Goal: Ask a question

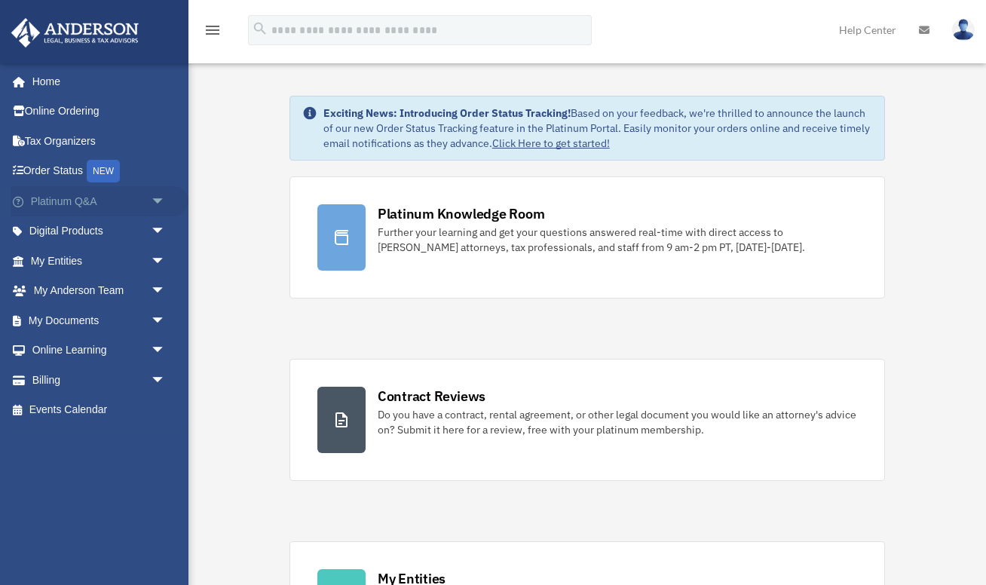
click at [161, 198] on span "arrow_drop_down" at bounding box center [166, 201] width 30 height 31
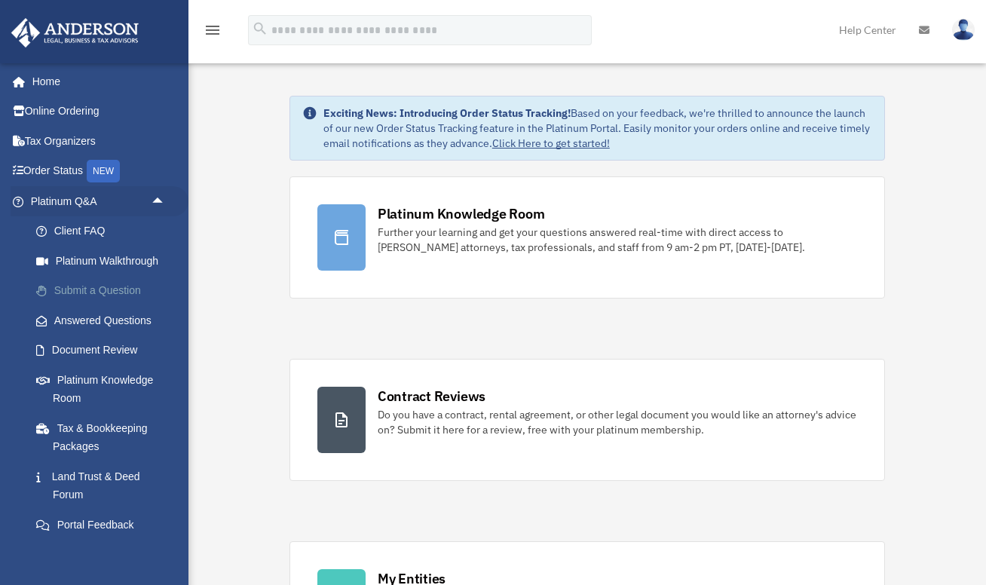
click at [123, 288] on link "Submit a Question" at bounding box center [104, 291] width 167 height 30
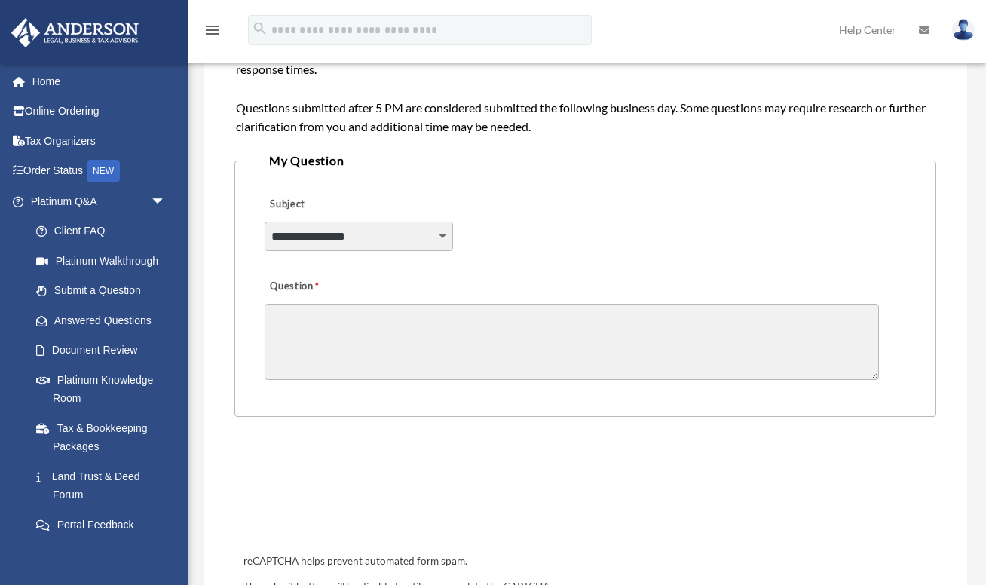
scroll to position [309, 0]
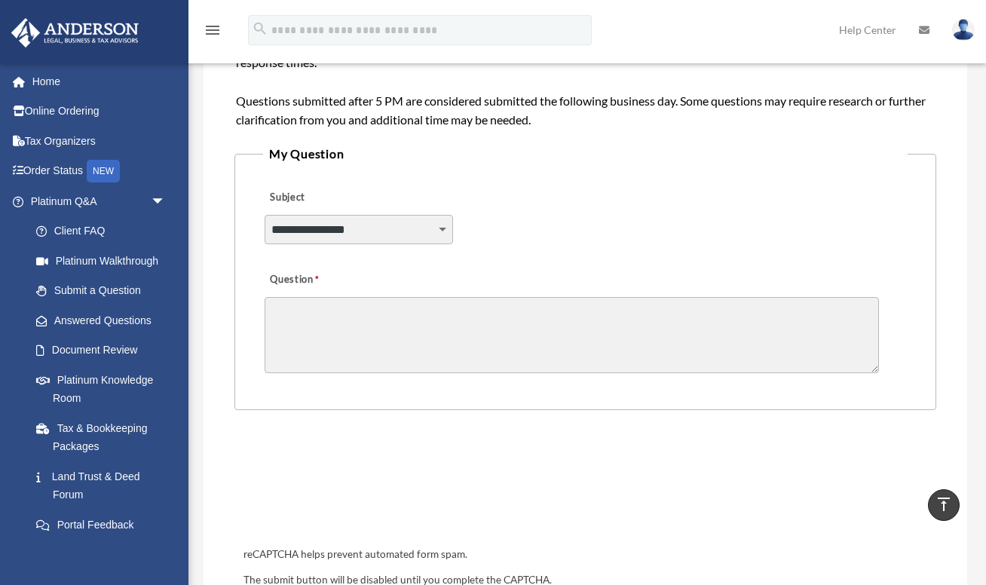
click at [445, 231] on select "**********" at bounding box center [359, 229] width 189 height 29
select select "******"
click at [265, 215] on select "**********" at bounding box center [359, 229] width 189 height 29
click at [413, 310] on textarea "Question" at bounding box center [572, 335] width 615 height 76
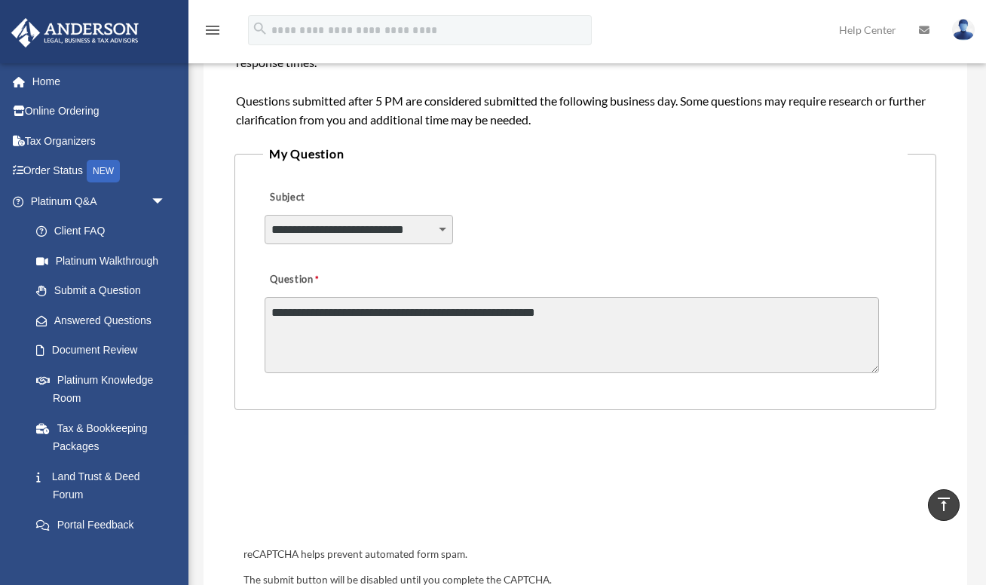
click at [327, 314] on textarea "**********" at bounding box center [572, 335] width 615 height 76
click at [436, 313] on textarea "**********" at bounding box center [572, 335] width 615 height 76
click at [626, 323] on textarea "**********" at bounding box center [572, 335] width 615 height 76
click at [796, 316] on textarea "**********" at bounding box center [572, 335] width 615 height 76
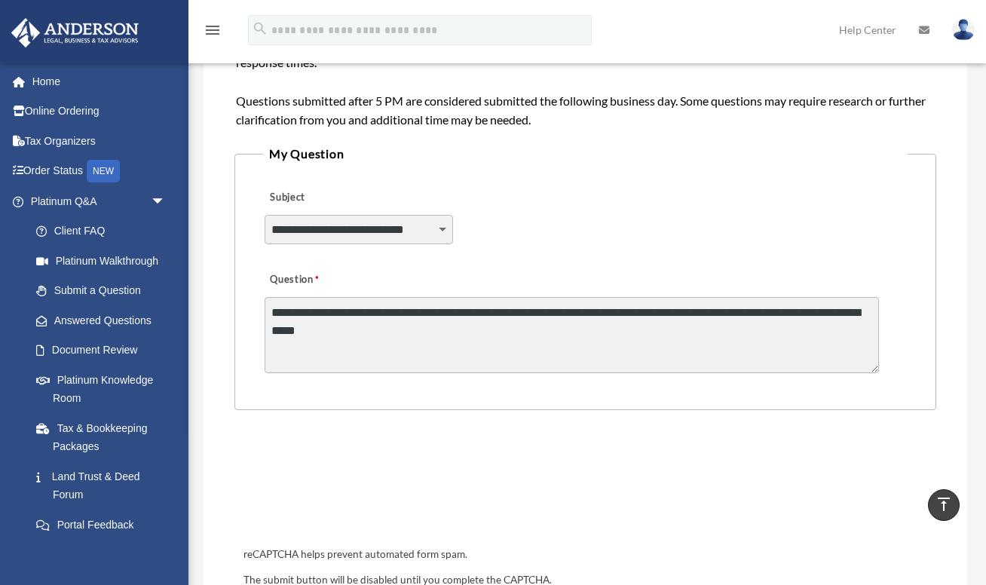
click at [682, 314] on textarea "**********" at bounding box center [572, 335] width 615 height 76
type textarea "**********"
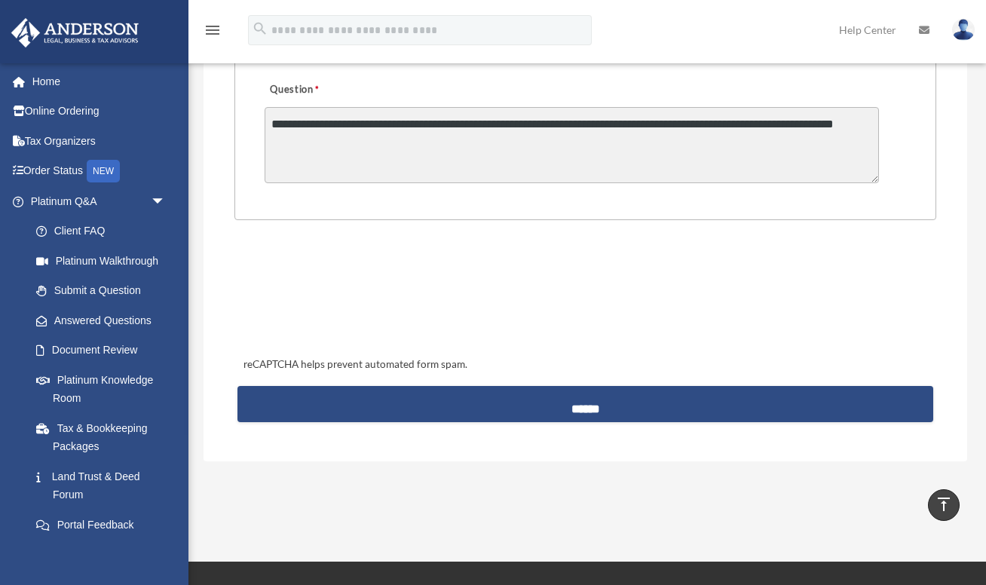
scroll to position [505, 0]
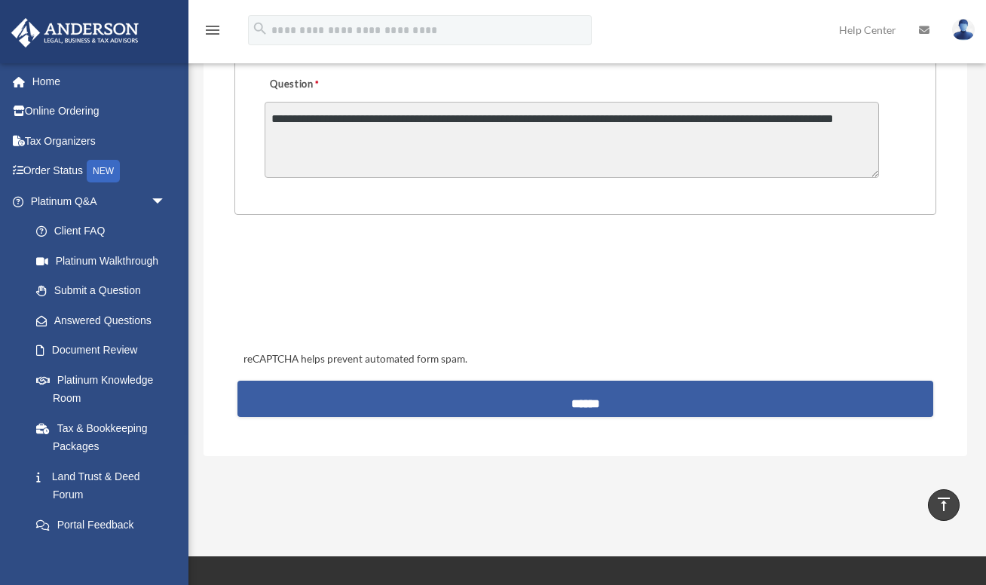
click at [591, 404] on input "******" at bounding box center [586, 399] width 697 height 36
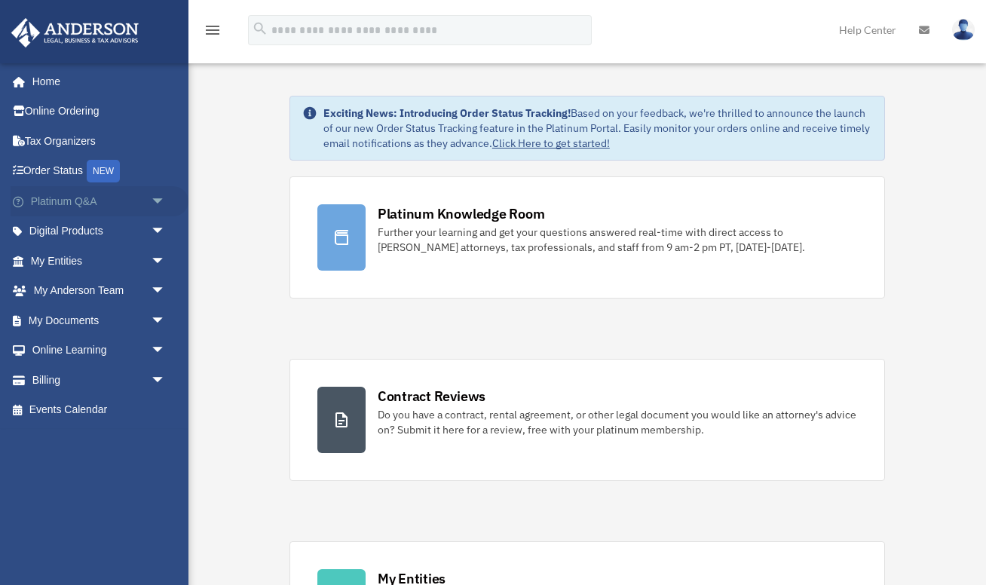
click at [160, 202] on span "arrow_drop_down" at bounding box center [166, 201] width 30 height 31
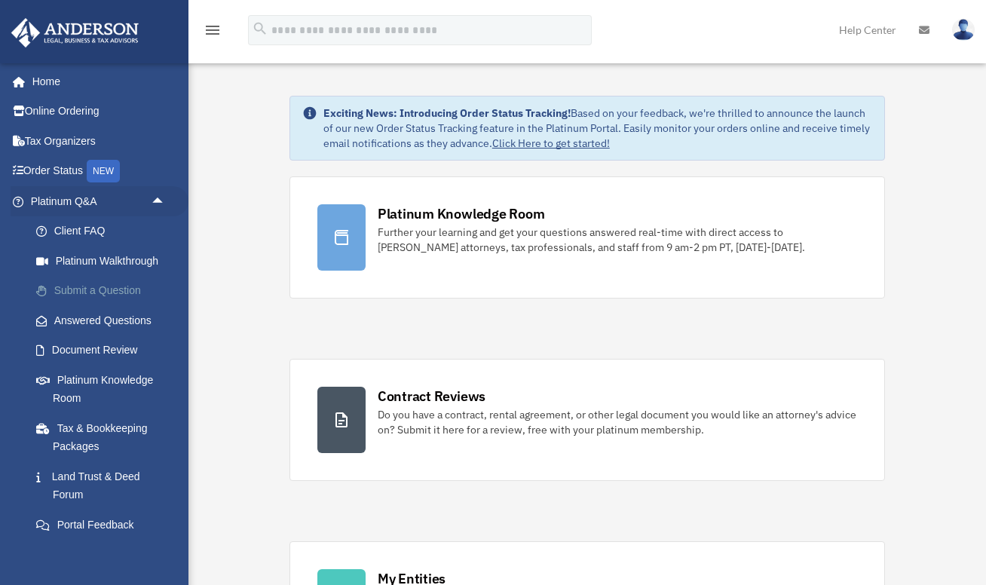
click at [112, 287] on link "Submit a Question" at bounding box center [104, 291] width 167 height 30
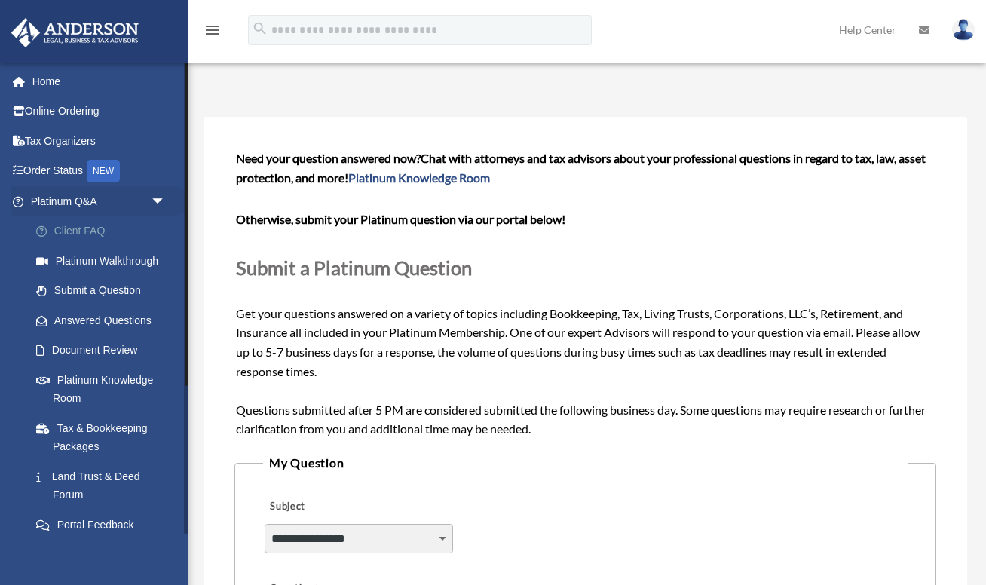
click at [97, 229] on link "Client FAQ" at bounding box center [104, 231] width 167 height 30
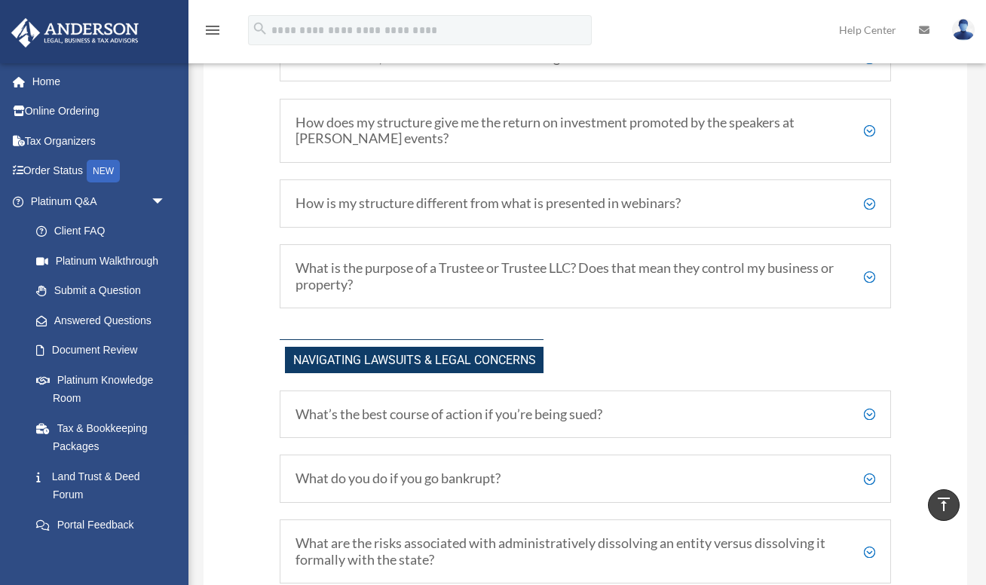
scroll to position [953, 0]
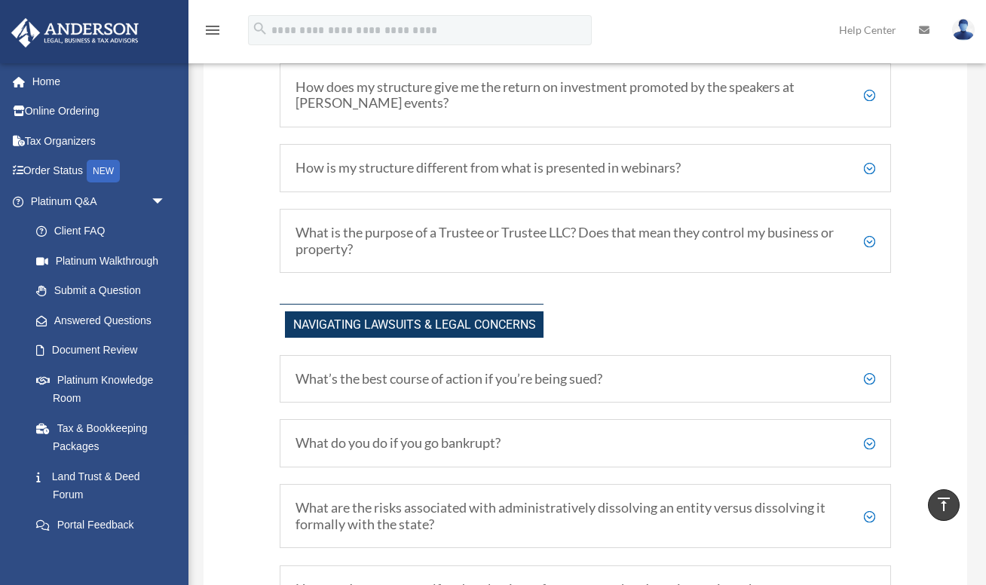
click at [553, 192] on div "How is my structure different from what is presented in webinars? At [PERSON_NA…" at bounding box center [585, 168] width 611 height 48
click at [557, 176] on h5 "How is my structure different from what is presented in webinars?" at bounding box center [585, 168] width 579 height 17
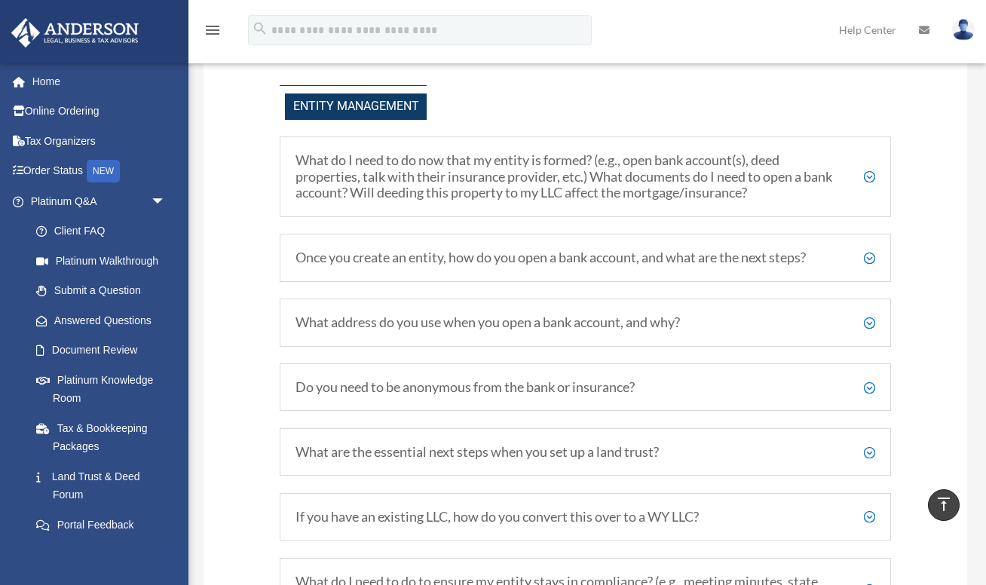
scroll to position [1793, 0]
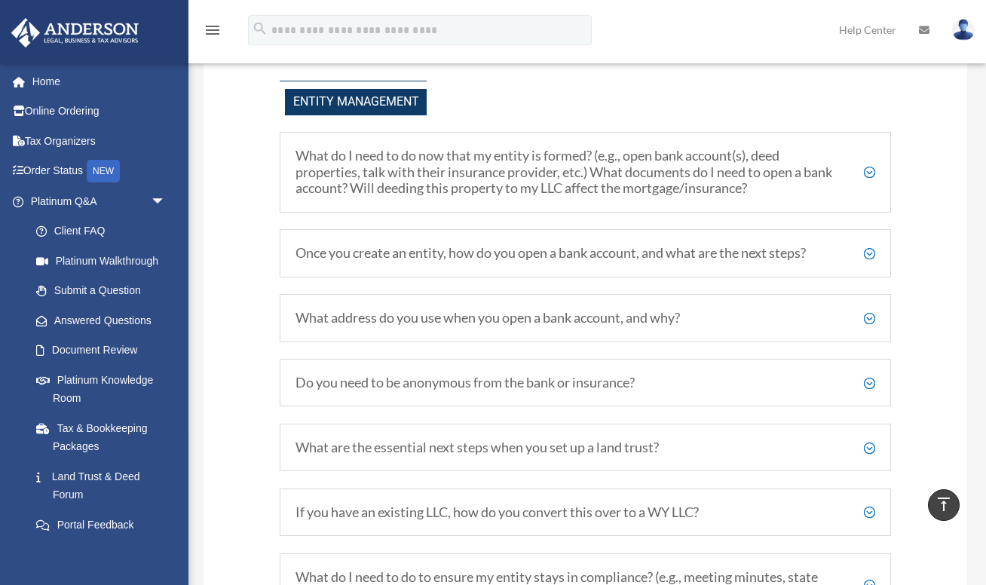
click at [302, 197] on h5 "What do I need to do now that my entity is formed? (e.g., open bank account(s),…" at bounding box center [585, 172] width 579 height 49
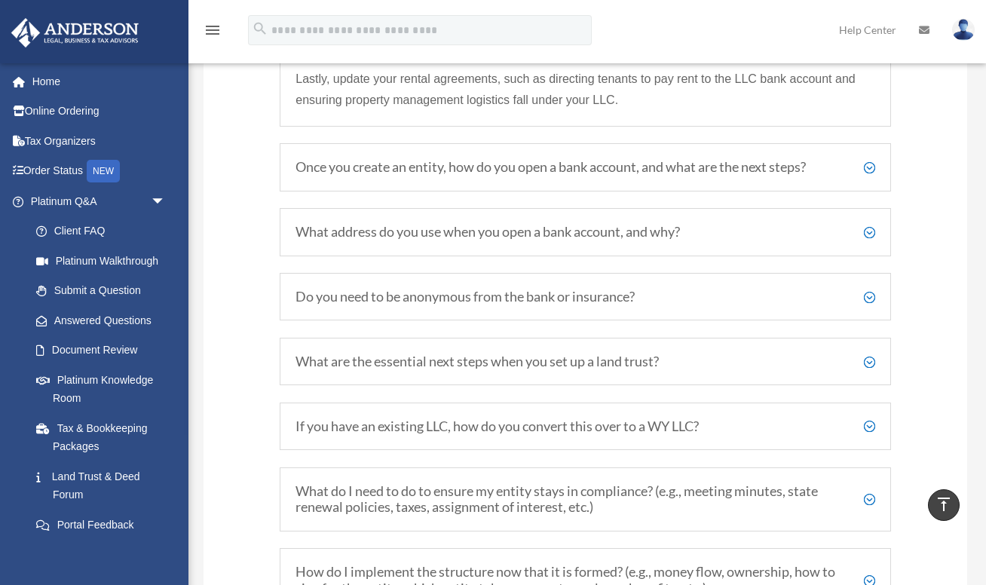
scroll to position [2103, 0]
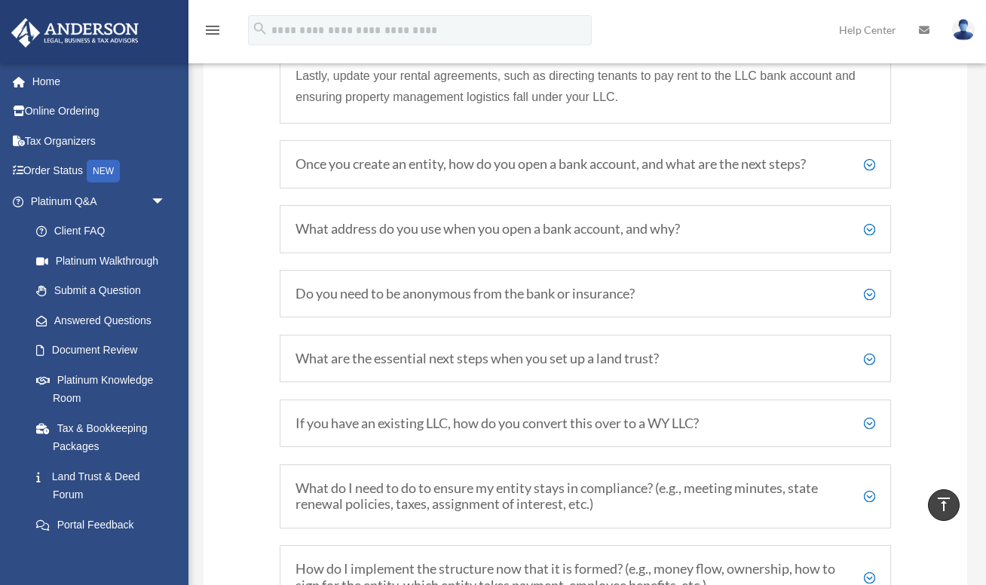
click at [336, 189] on div "Once you create an entity, how do you open a bank account, and what are the nex…" at bounding box center [585, 164] width 611 height 48
click at [336, 173] on h5 "Once you create an entity, how do you open a bank account, and what are the nex…" at bounding box center [585, 164] width 579 height 17
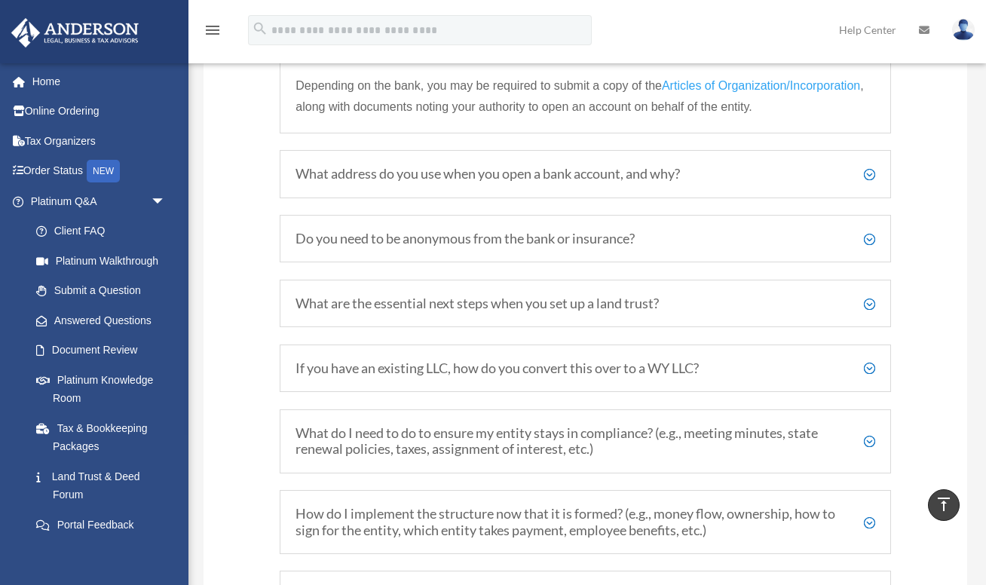
scroll to position [2076, 0]
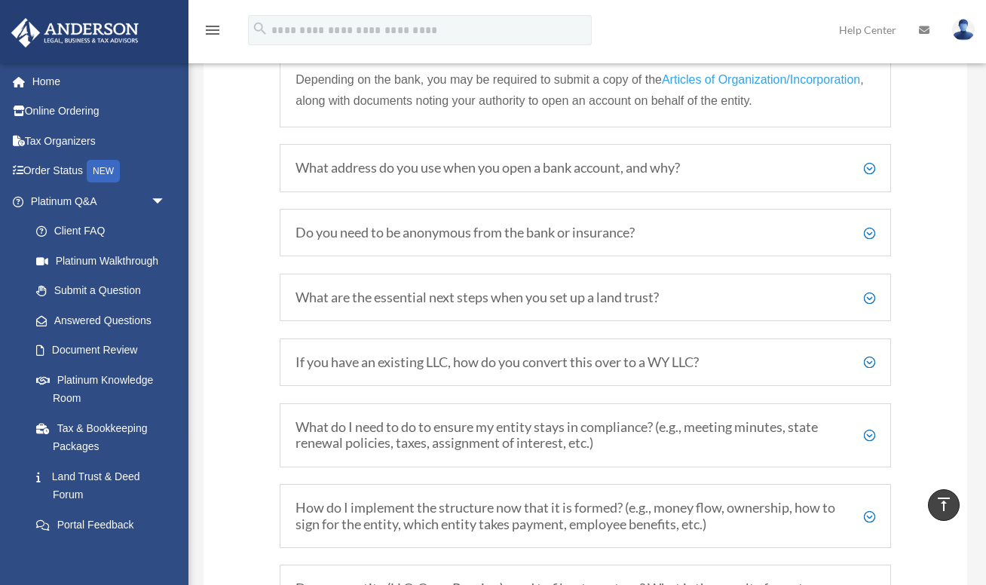
click at [315, 176] on h5 "What address do you use when you open a bank account, and why?" at bounding box center [585, 168] width 579 height 17
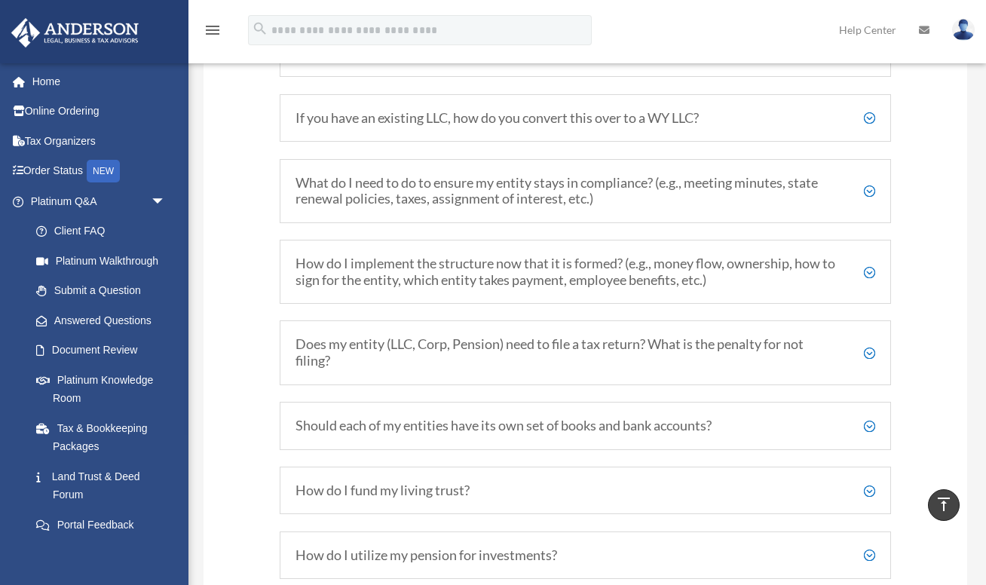
scroll to position [2272, 0]
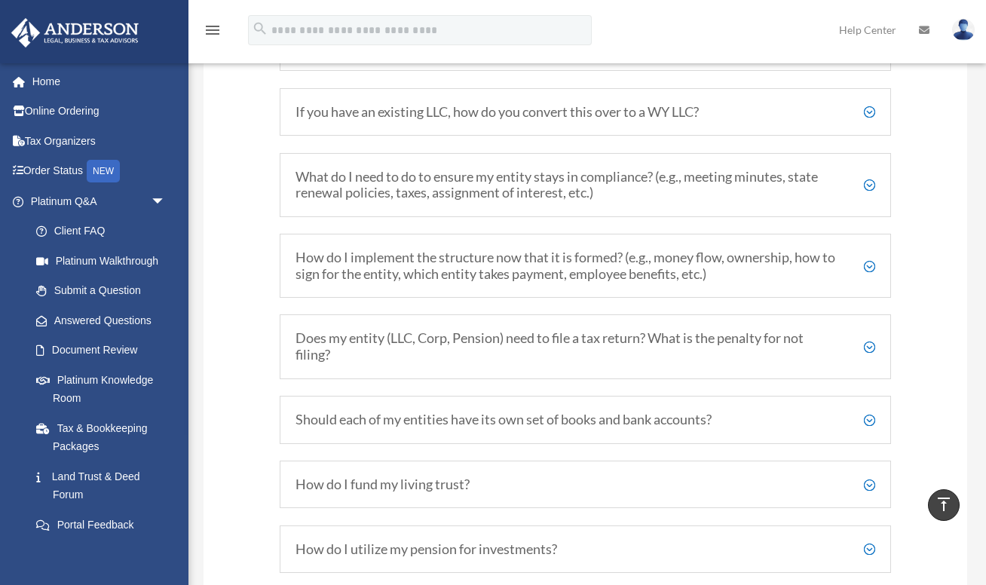
click at [351, 187] on h5 "What do I need to do to ensure my entity stays in compliance? (e.g., meeting mi…" at bounding box center [585, 185] width 579 height 32
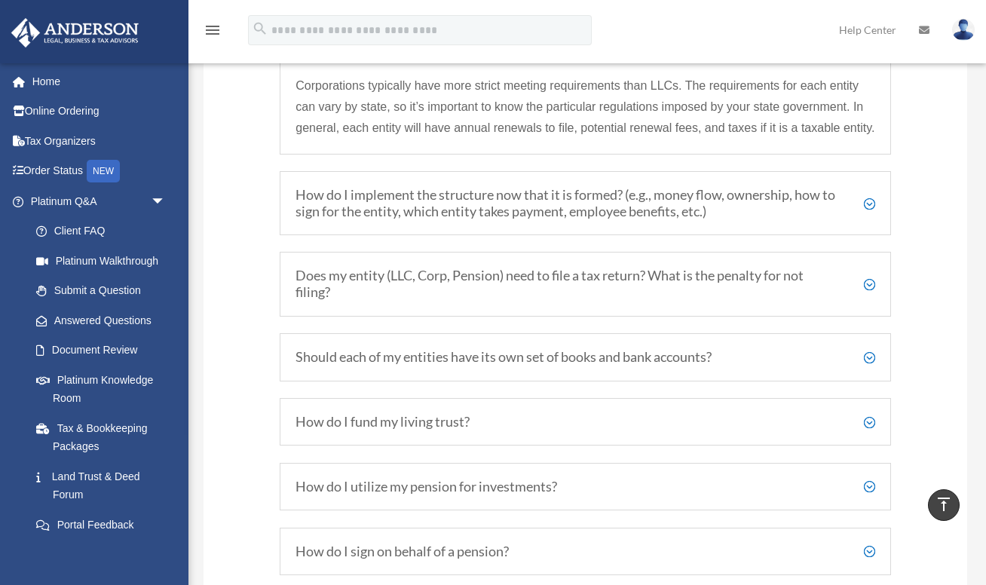
scroll to position [2412, 0]
click at [319, 213] on h5 "How do I implement the structure now that it is formed? (e.g., money flow, owne…" at bounding box center [585, 202] width 579 height 32
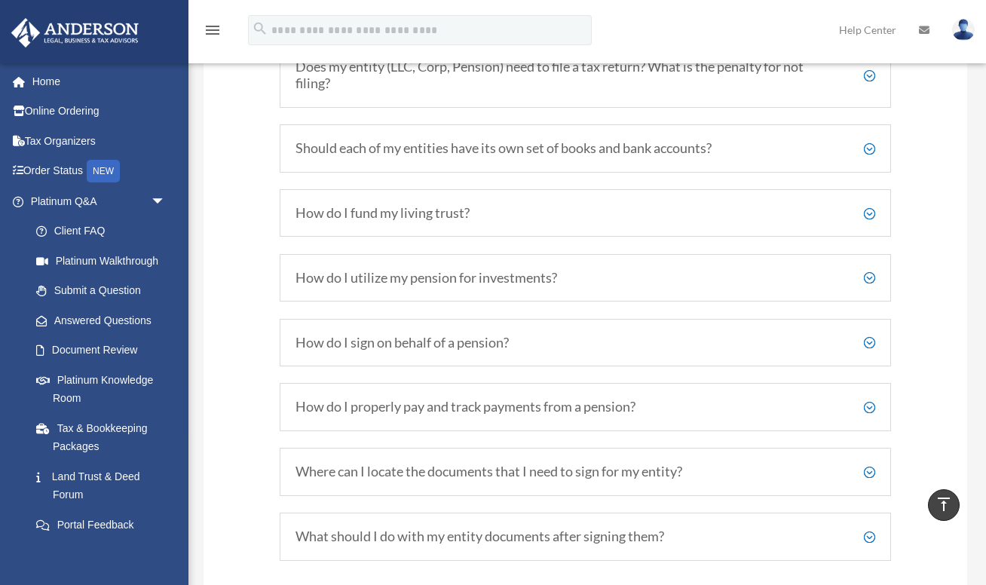
scroll to position [2696, 0]
click at [302, 155] on h5 "Should each of my entities have its own set of books and bank accounts?" at bounding box center [585, 147] width 579 height 17
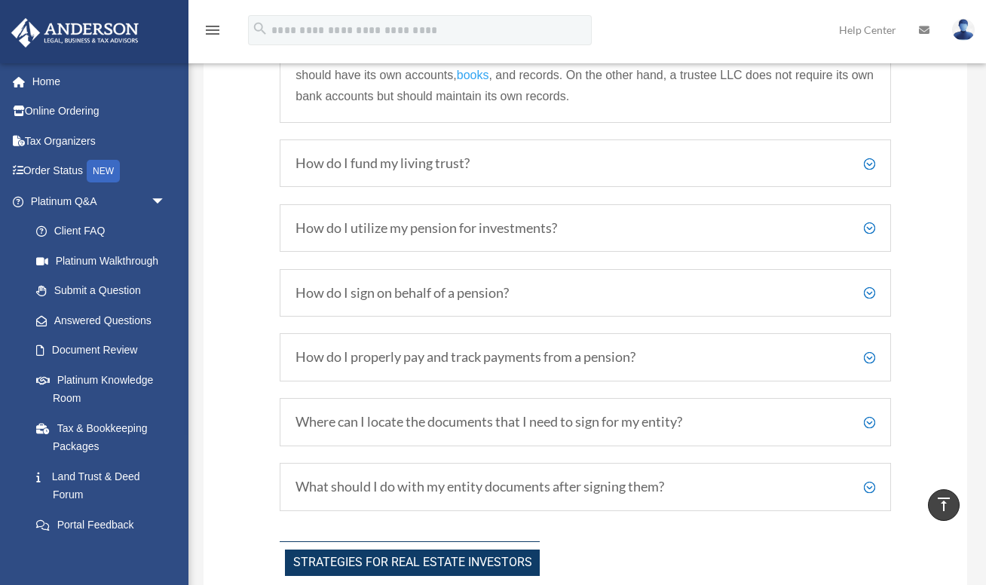
scroll to position [2595, 0]
click at [294, 171] on div "How do I fund my living trust? For each living trust that we draft, we include …" at bounding box center [585, 162] width 611 height 48
click at [311, 170] on h5 "How do I fund my living trust?" at bounding box center [585, 162] width 579 height 17
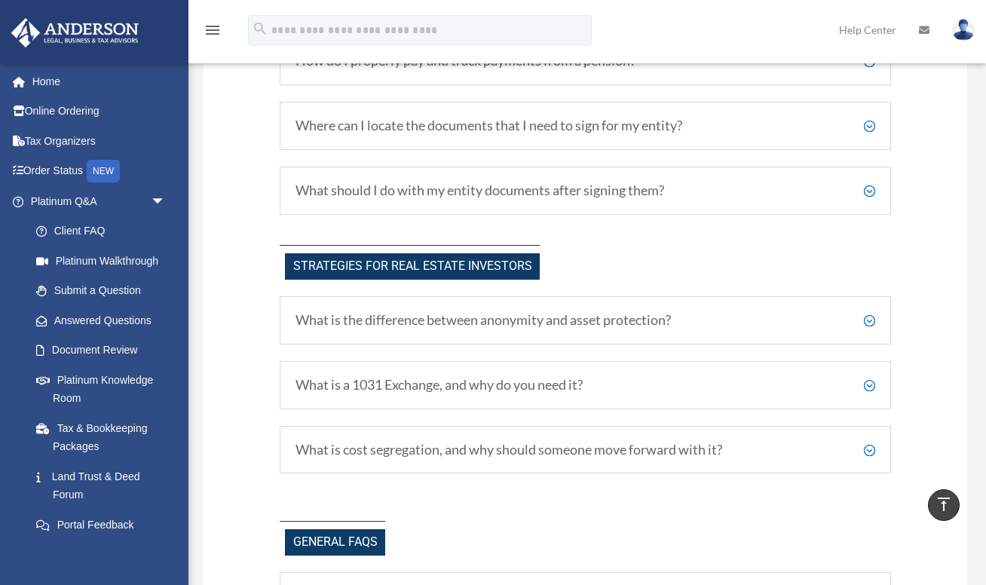
scroll to position [2913, 0]
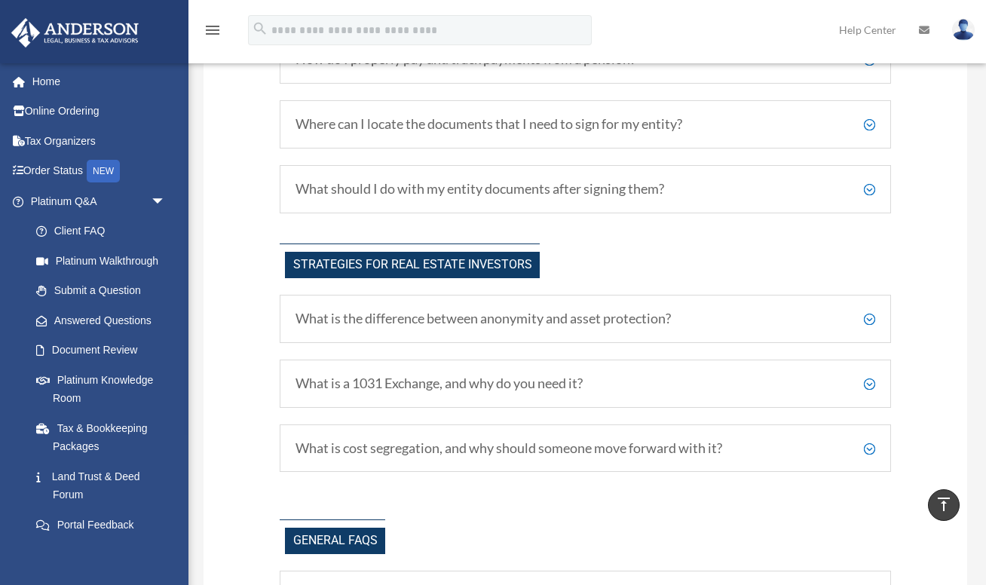
click at [319, 133] on h5 "Where can I locate the documents that I need to sign for my entity?" at bounding box center [585, 124] width 579 height 17
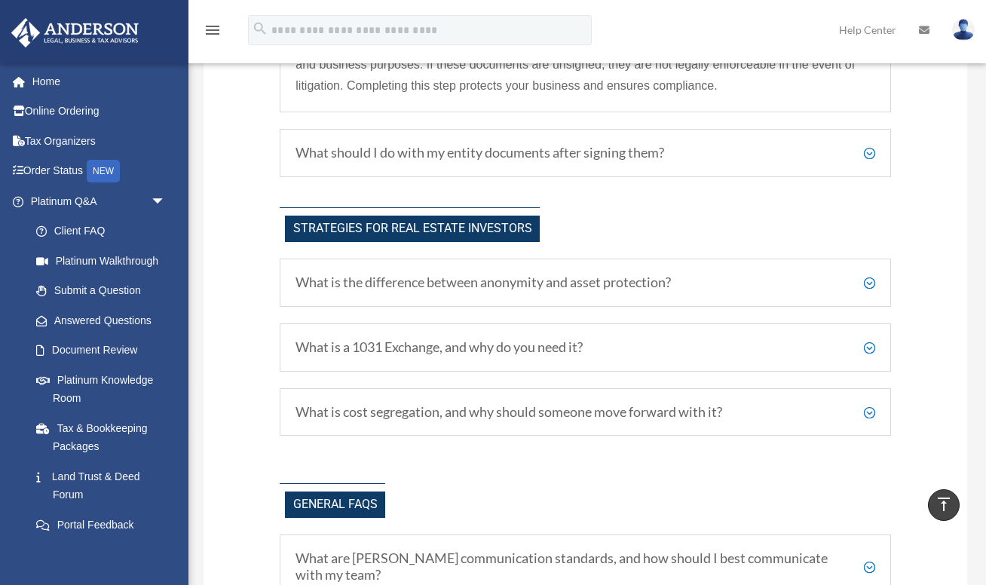
scroll to position [3114, 0]
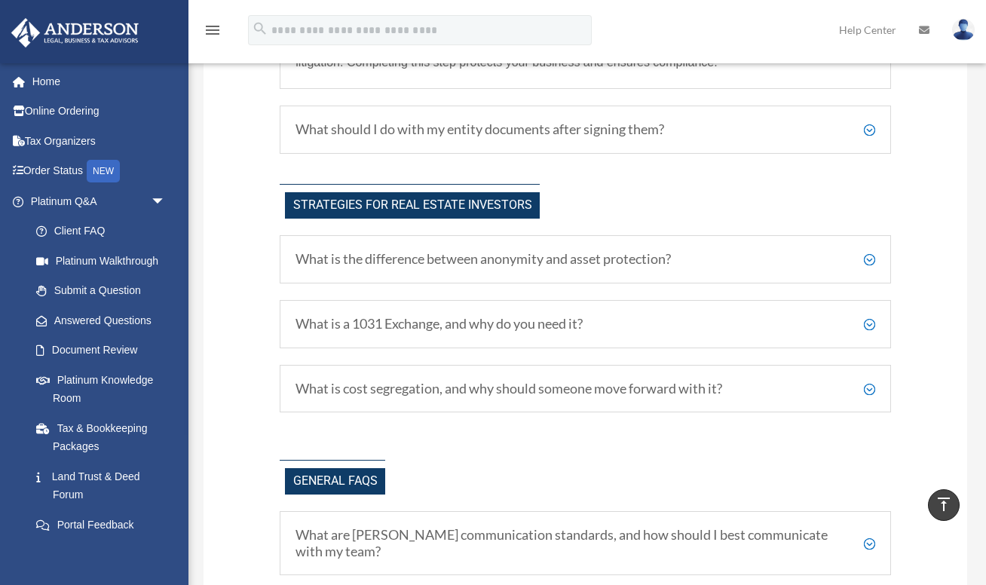
click at [318, 138] on h5 "What should I do with my entity documents after signing them?" at bounding box center [585, 129] width 579 height 17
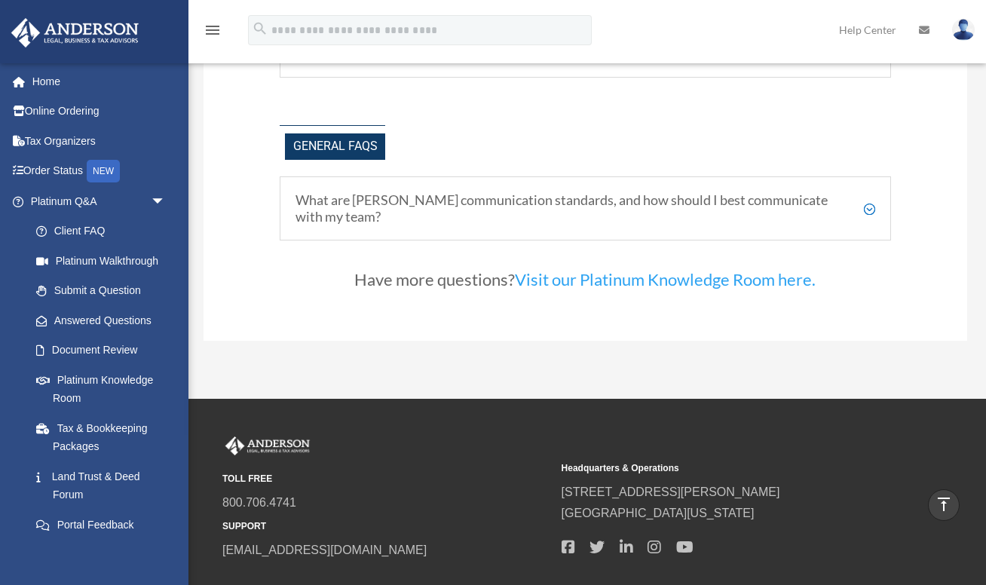
scroll to position [3306, 0]
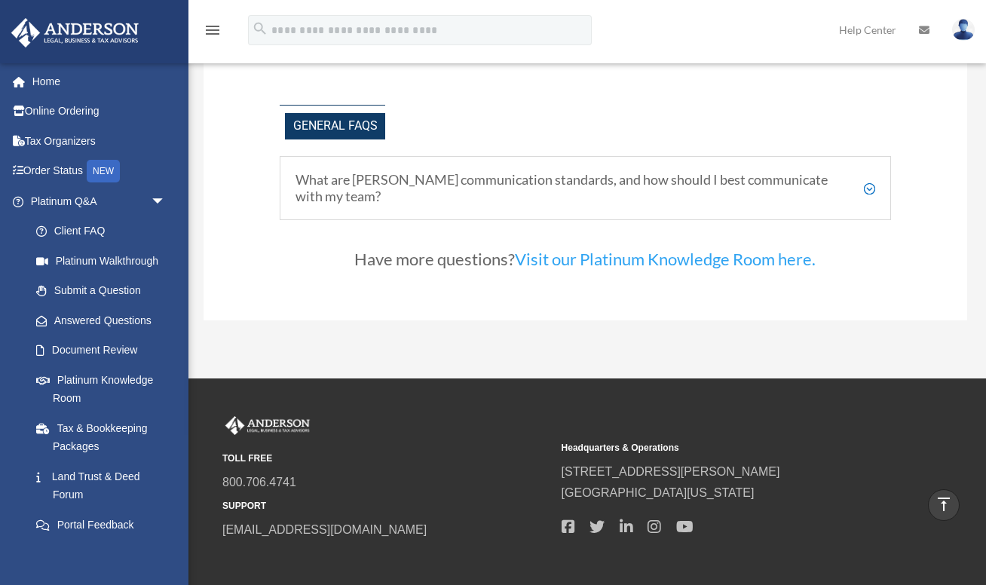
click at [321, 204] on h5 "What are Anderson's communication standards, and how should I best communicate …" at bounding box center [585, 188] width 579 height 32
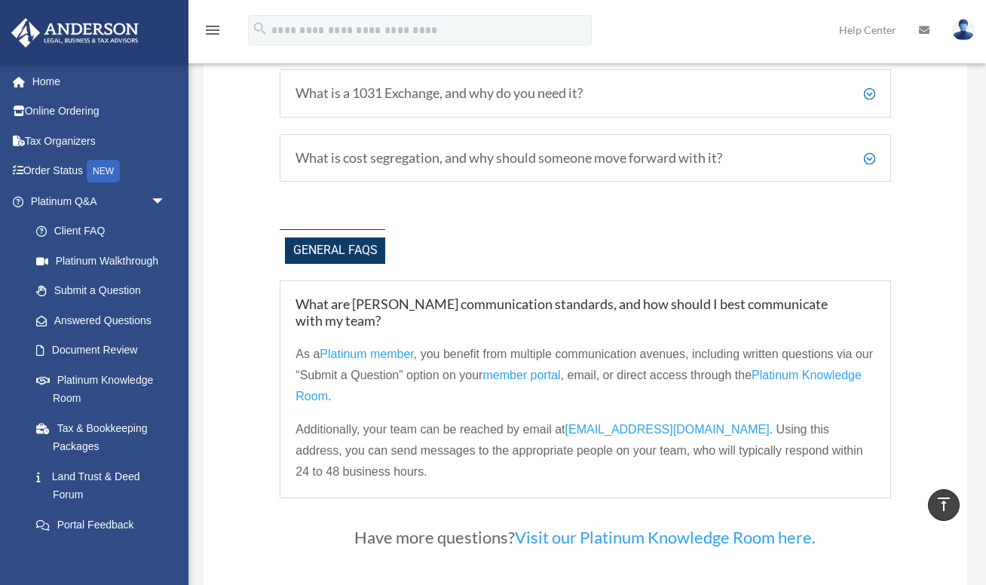
scroll to position [3185, 0]
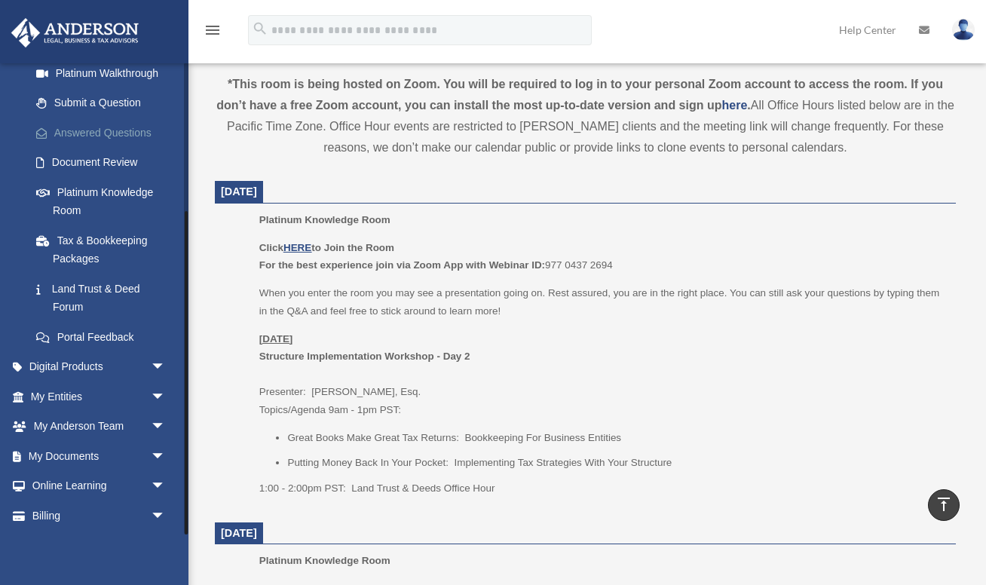
scroll to position [217, 0]
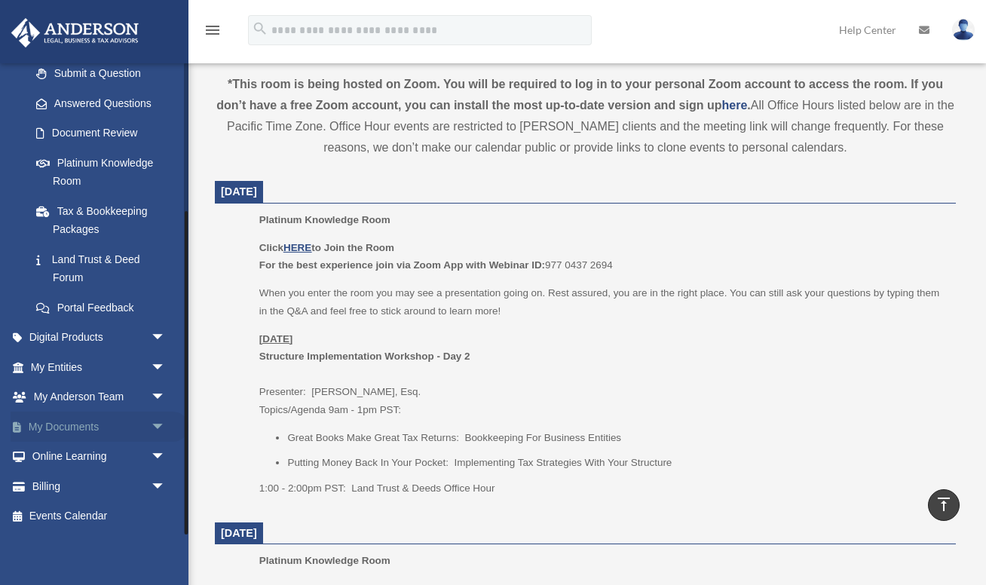
click at [154, 427] on span "arrow_drop_down" at bounding box center [166, 427] width 30 height 31
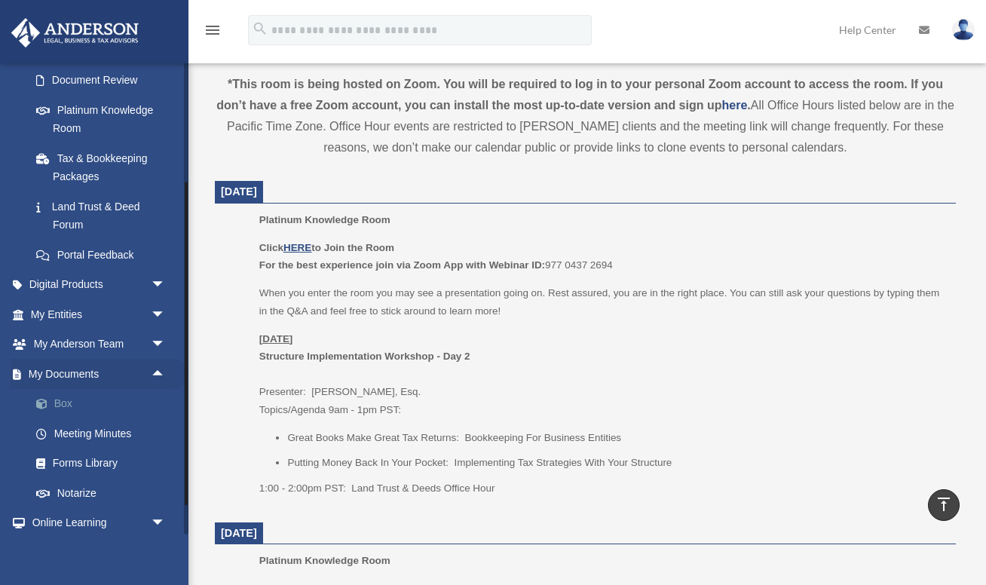
click at [71, 402] on link "Box" at bounding box center [104, 404] width 167 height 30
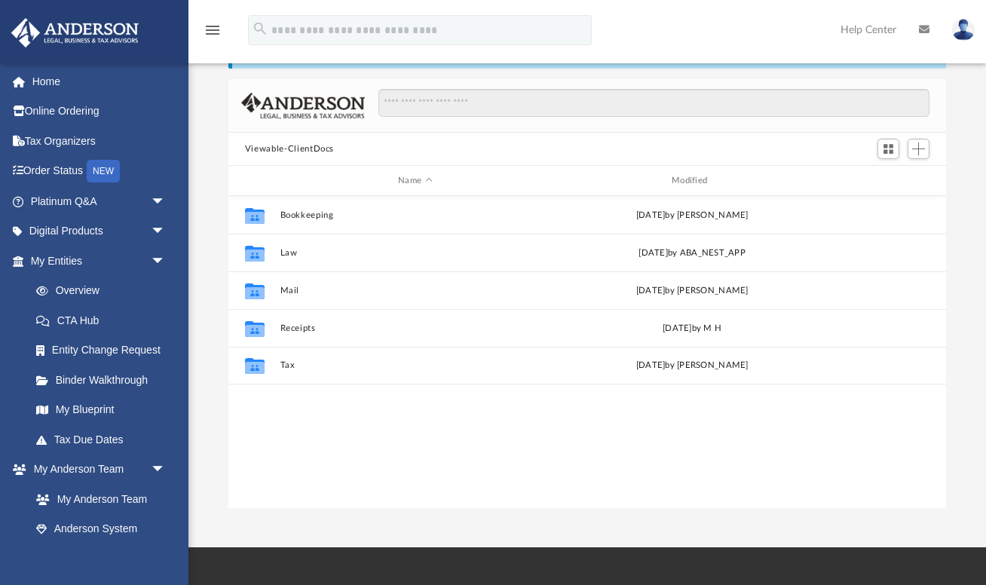
scroll to position [104, 0]
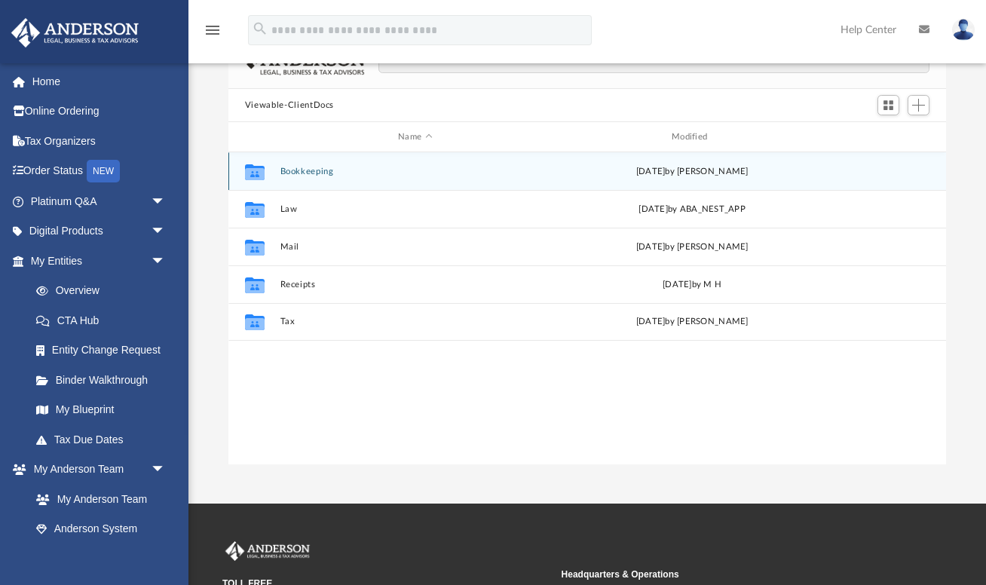
click at [302, 168] on button "Bookkeeping" at bounding box center [415, 172] width 271 height 10
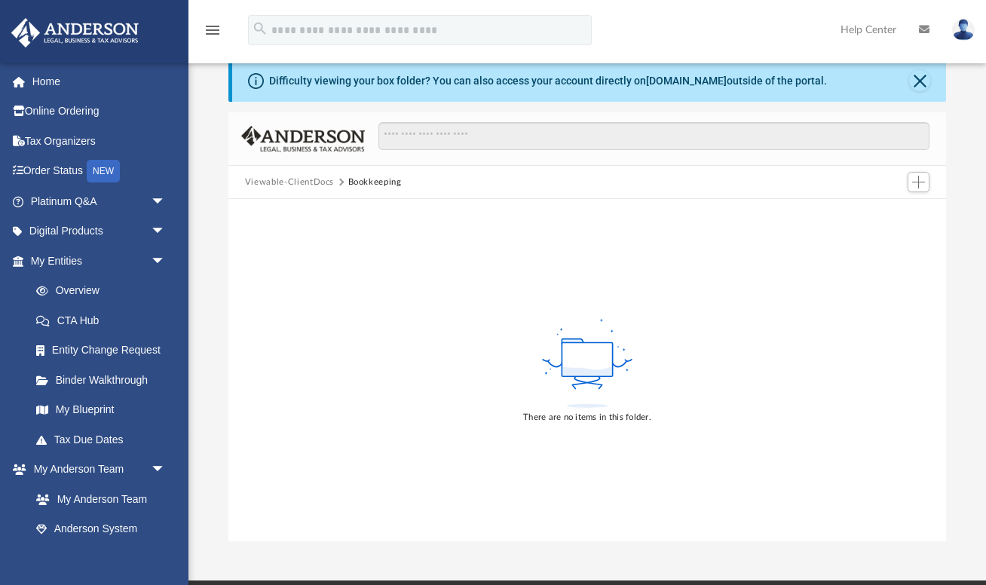
scroll to position [0, 0]
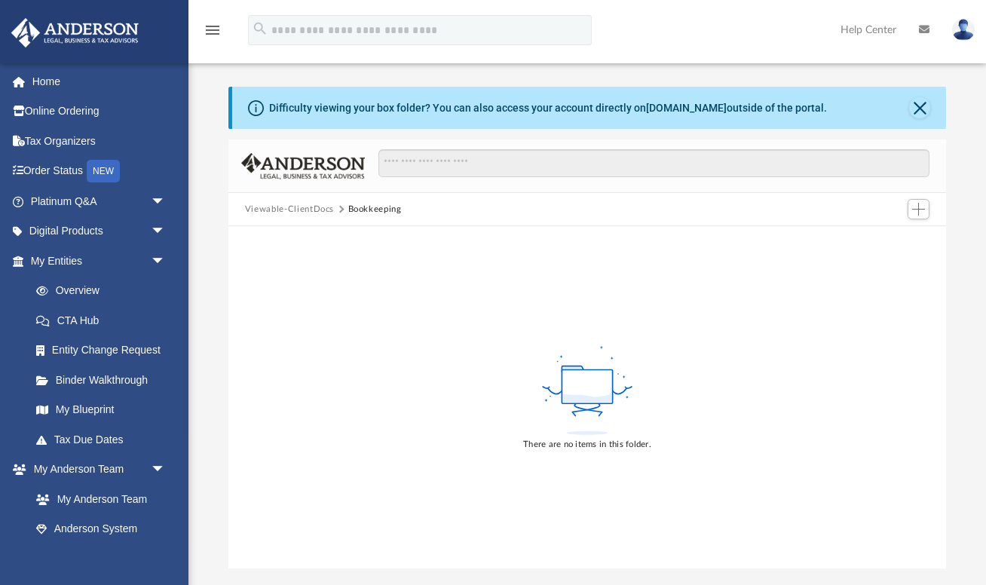
click at [319, 207] on button "Viewable-ClientDocs" at bounding box center [289, 210] width 89 height 14
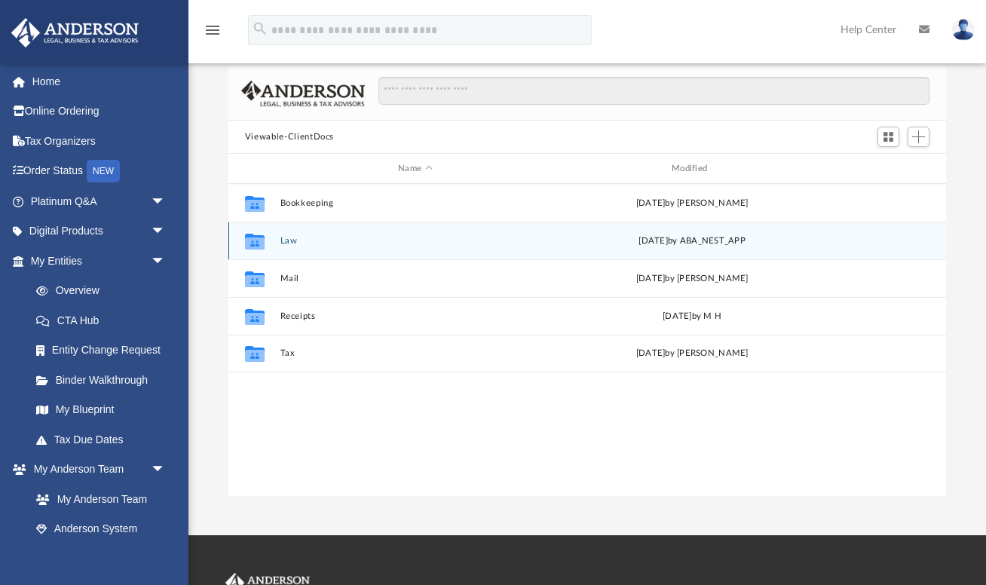
scroll to position [81, 0]
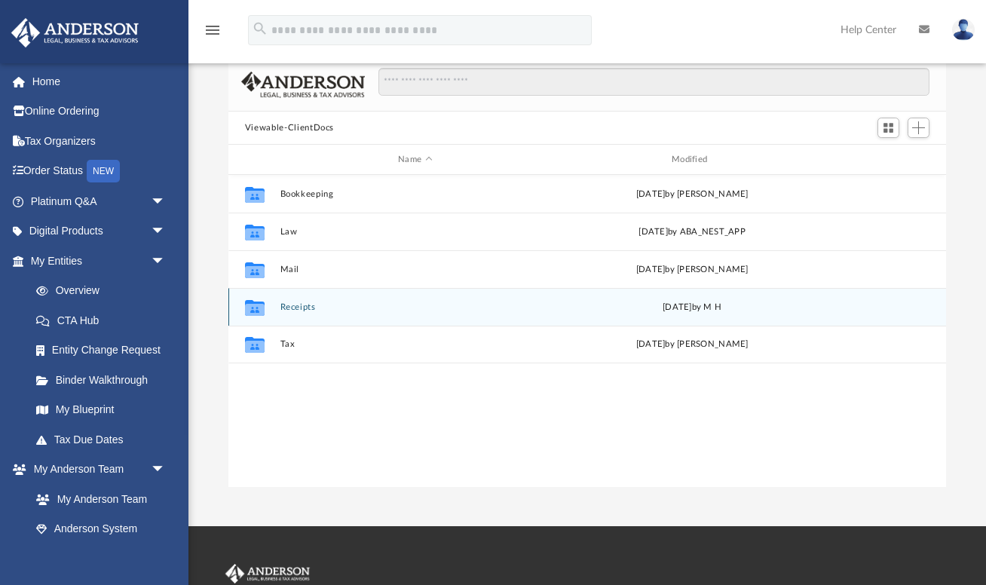
click at [309, 308] on button "Receipts" at bounding box center [415, 307] width 271 height 10
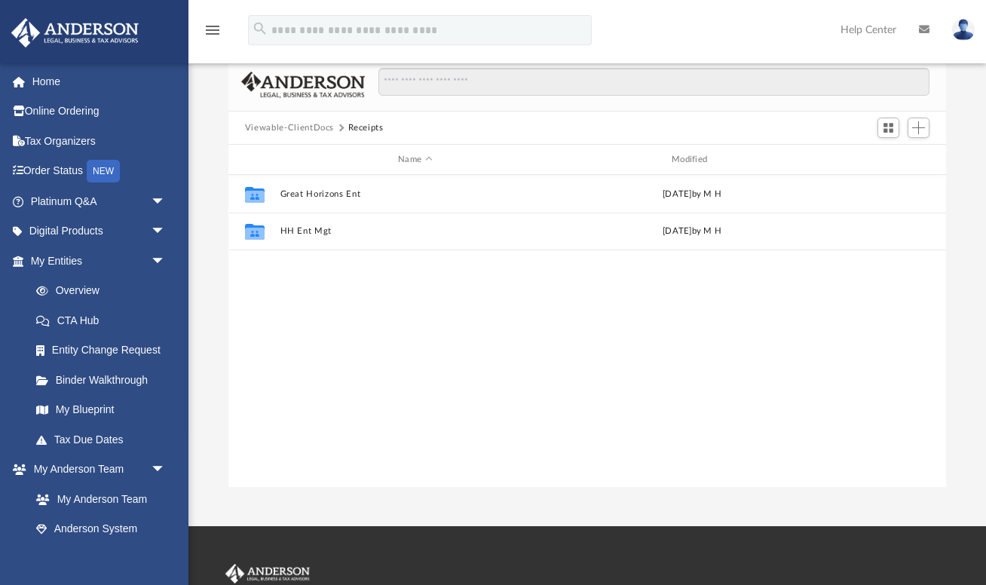
click at [331, 124] on button "Viewable-ClientDocs" at bounding box center [289, 128] width 89 height 14
